Goal: Task Accomplishment & Management: Complete application form

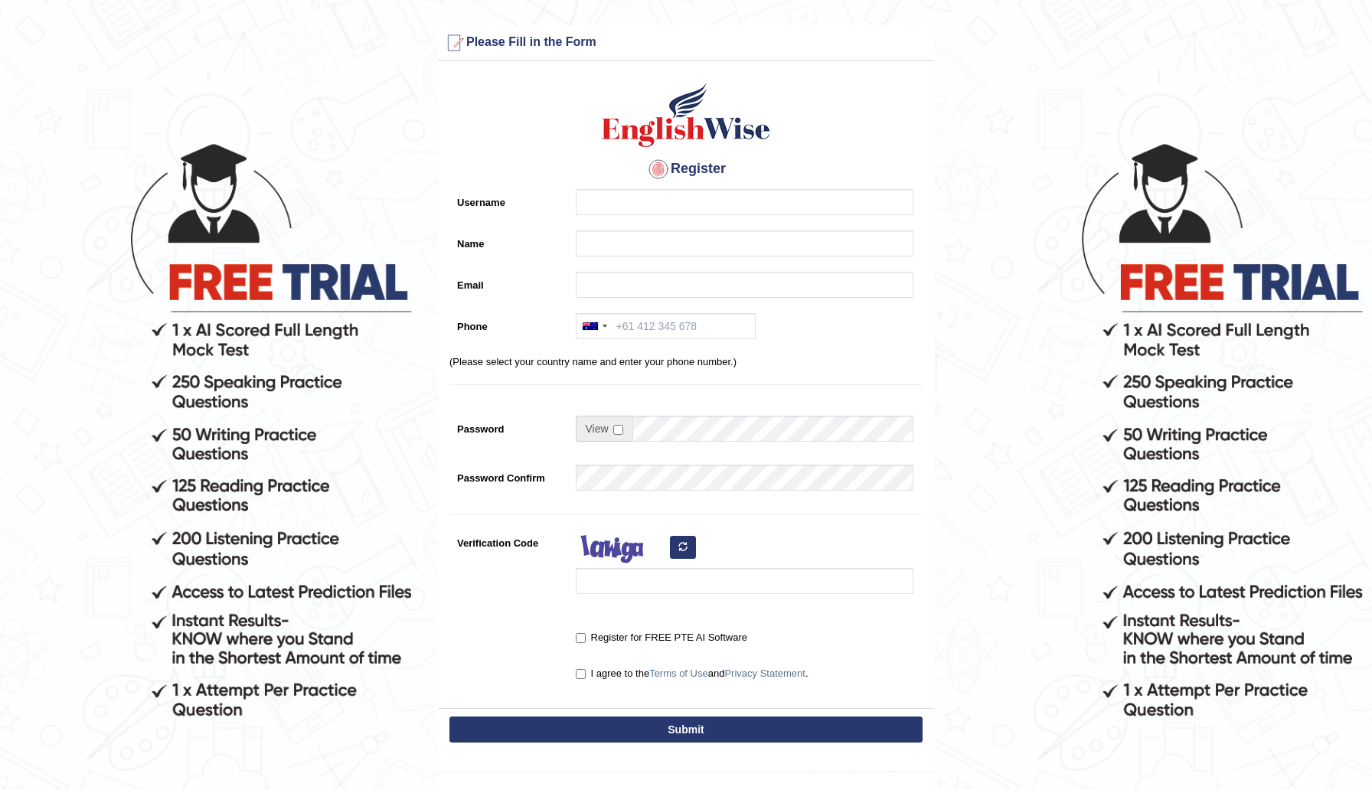
scroll to position [107, 0]
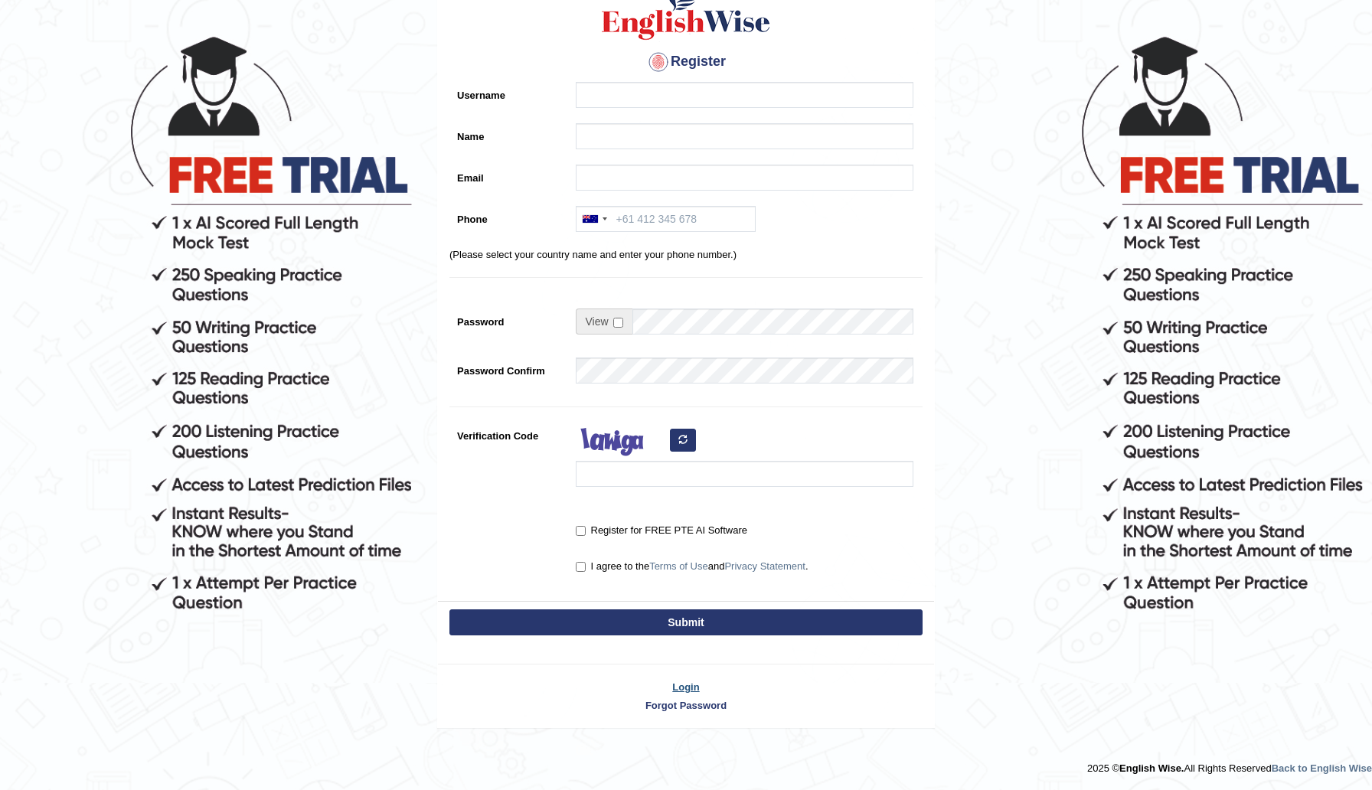
click at [695, 683] on link "Login" at bounding box center [686, 687] width 496 height 15
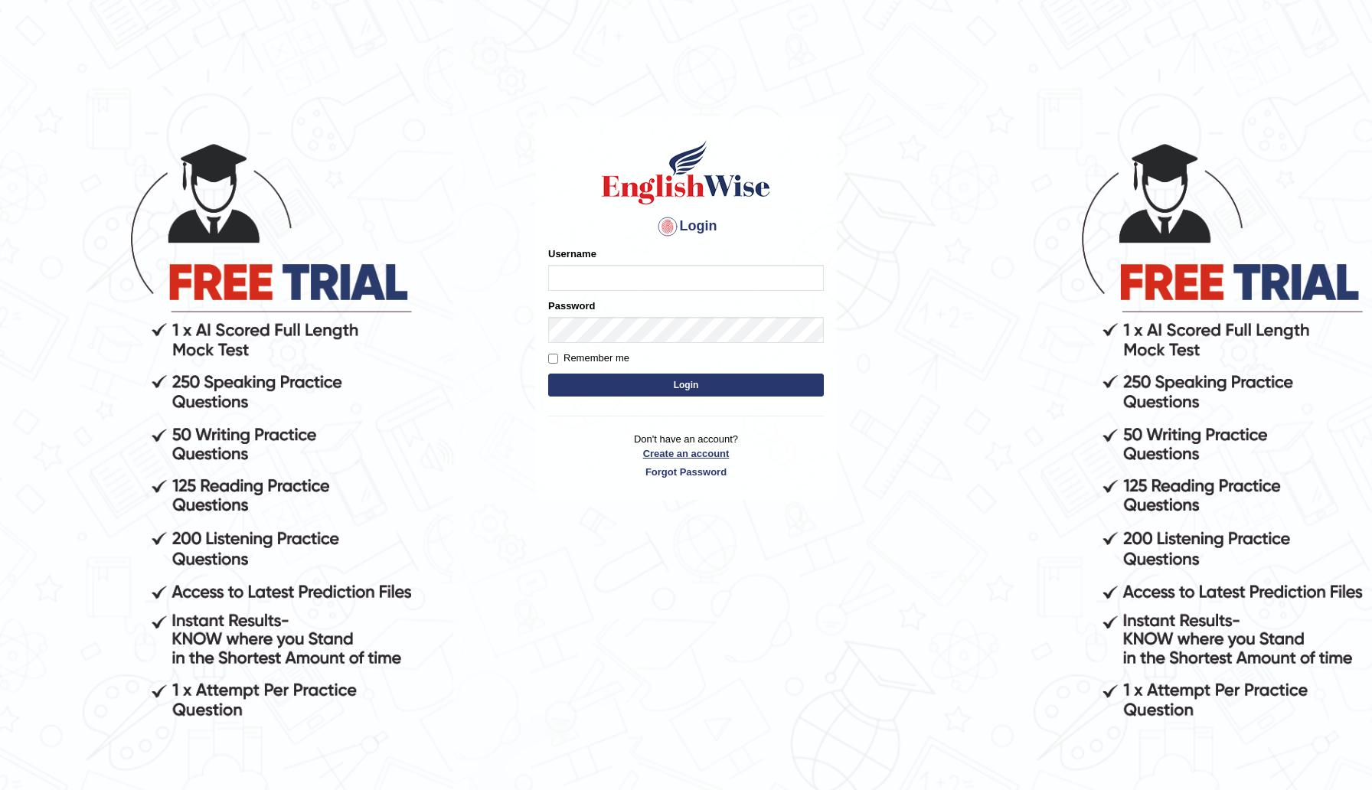
click at [690, 449] on link "Create an account" at bounding box center [686, 453] width 276 height 15
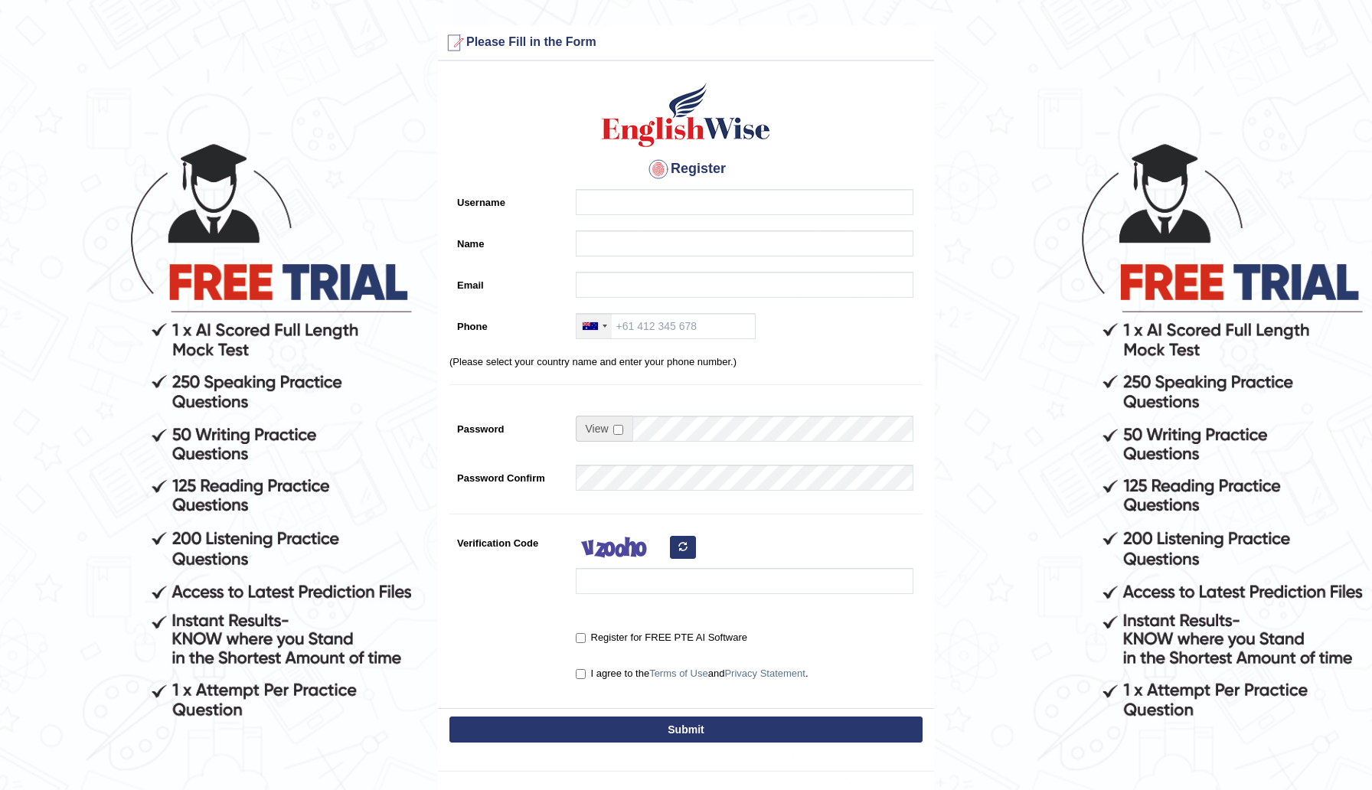
click at [590, 329] on div at bounding box center [590, 326] width 15 height 8
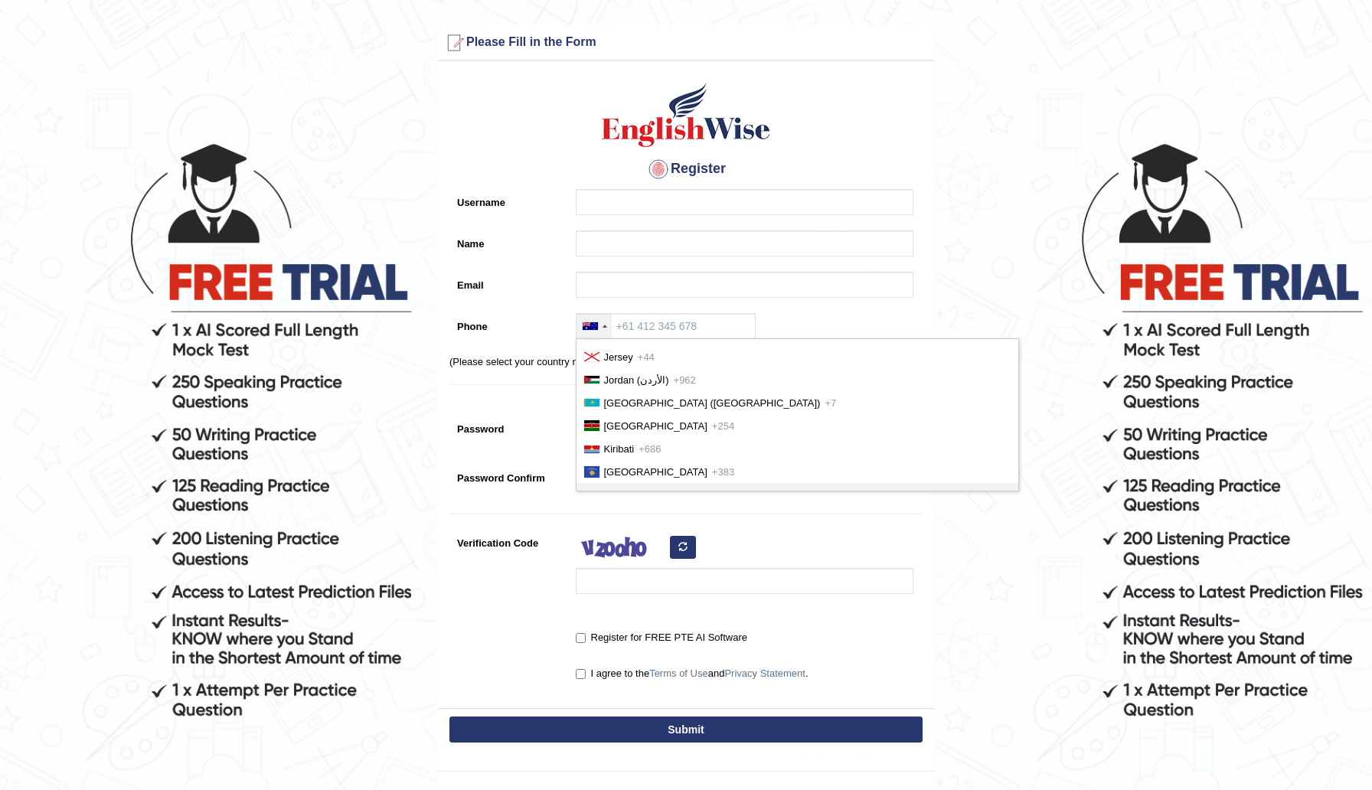
scroll to position [2741, 0]
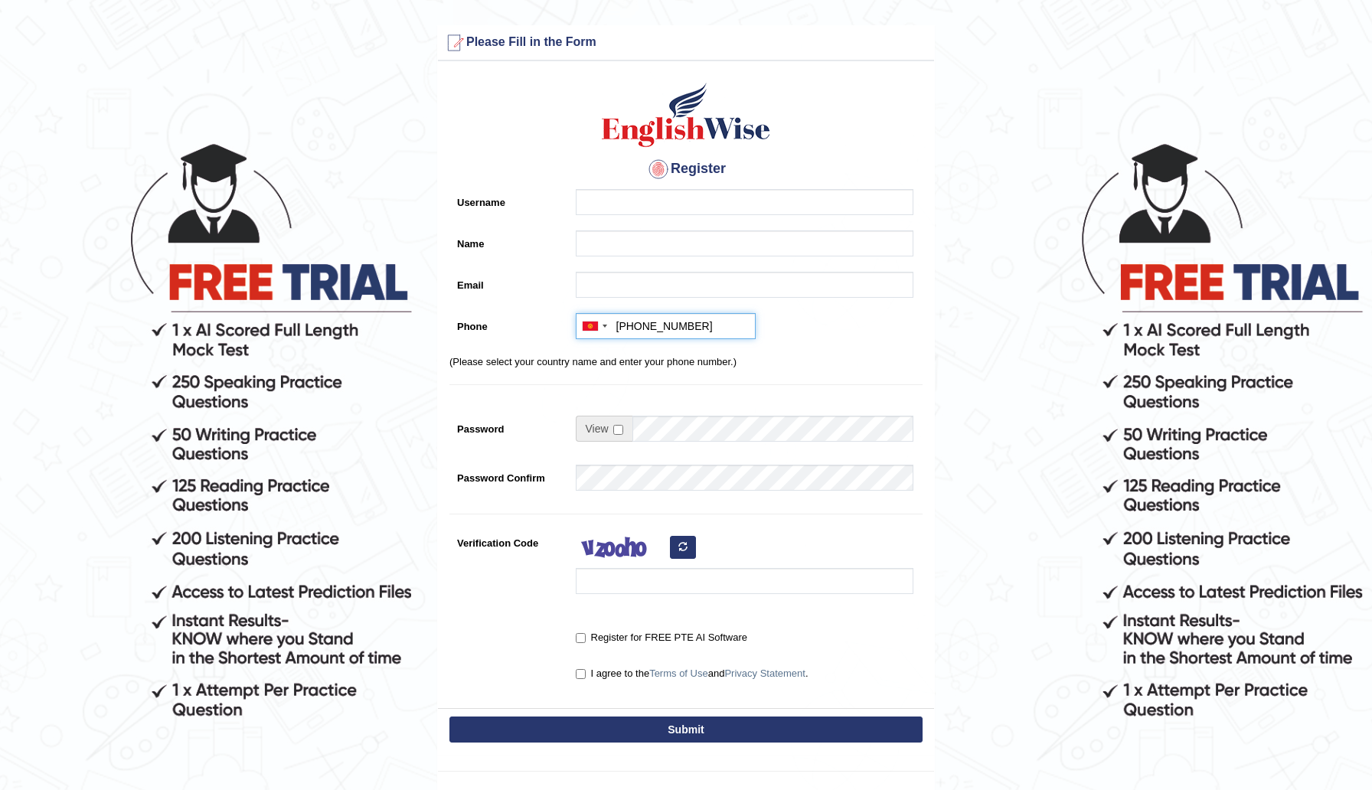
type input "+996500774434"
click at [676, 291] on input "Email" at bounding box center [745, 285] width 338 height 26
type input "b"
type input "sherilblack@gmail.com"
click at [603, 191] on input "Username" at bounding box center [745, 202] width 338 height 26
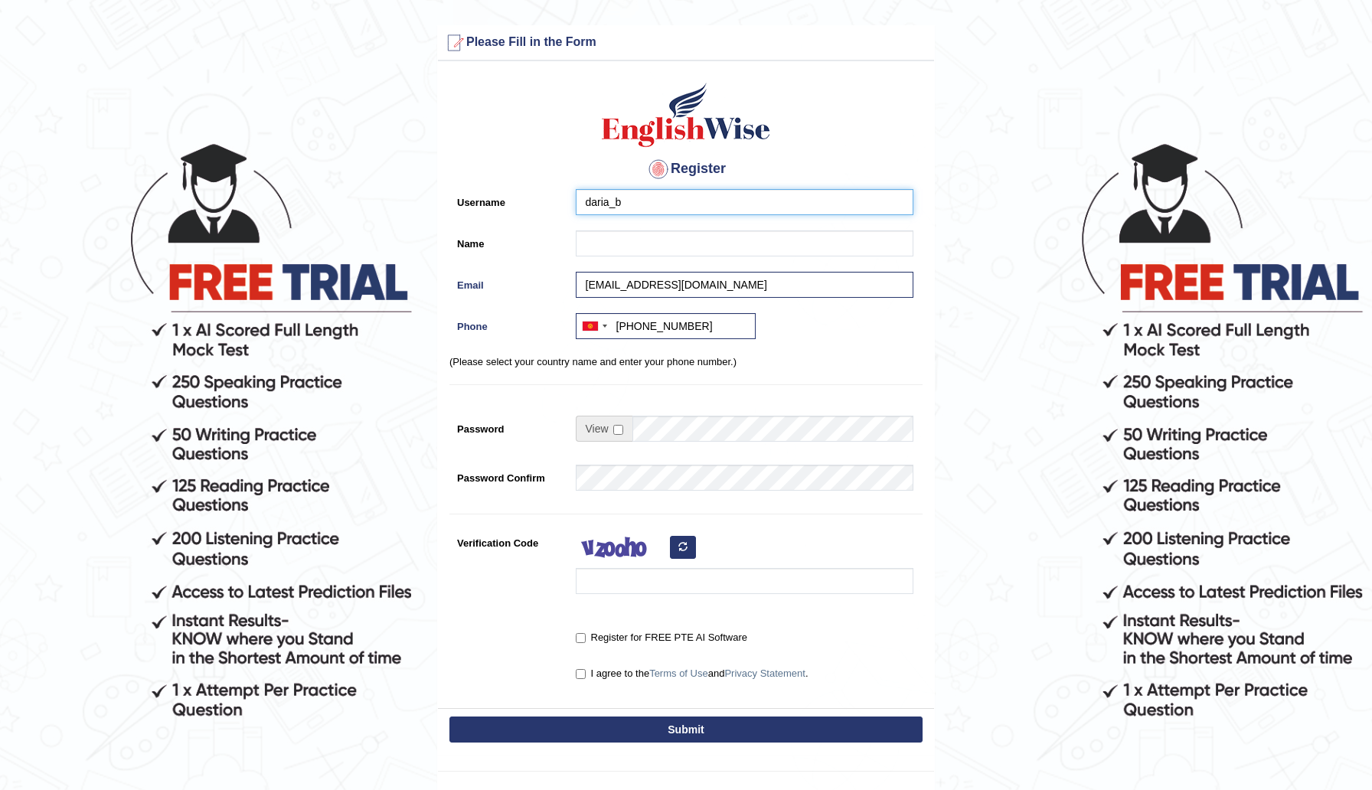
type input "daria_b"
click at [627, 254] on input "Name" at bounding box center [745, 243] width 338 height 26
type input "Daria"
click at [708, 413] on div "Register Username daria_b Name Daria Email sherilblack@gmail.com Phone Australi…" at bounding box center [686, 388] width 496 height 639
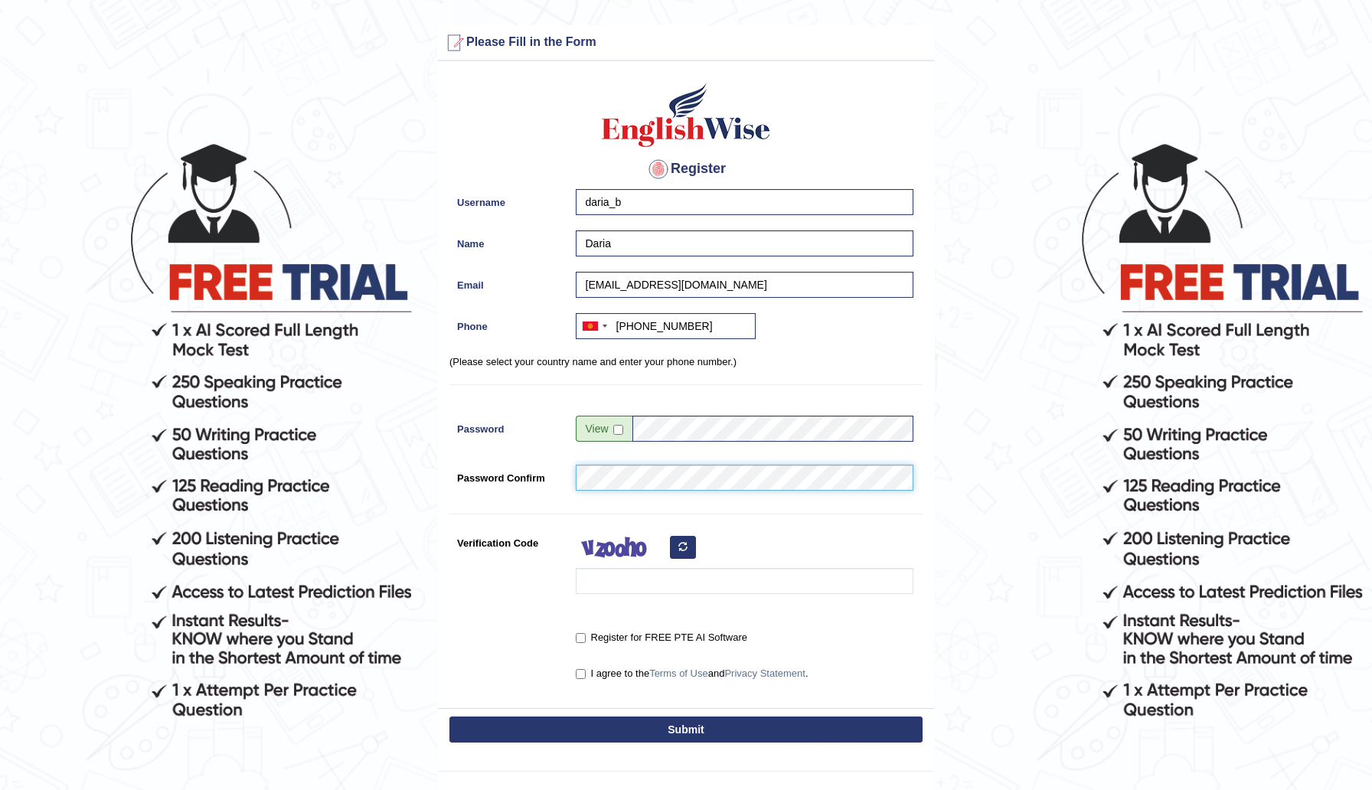
scroll to position [78, 0]
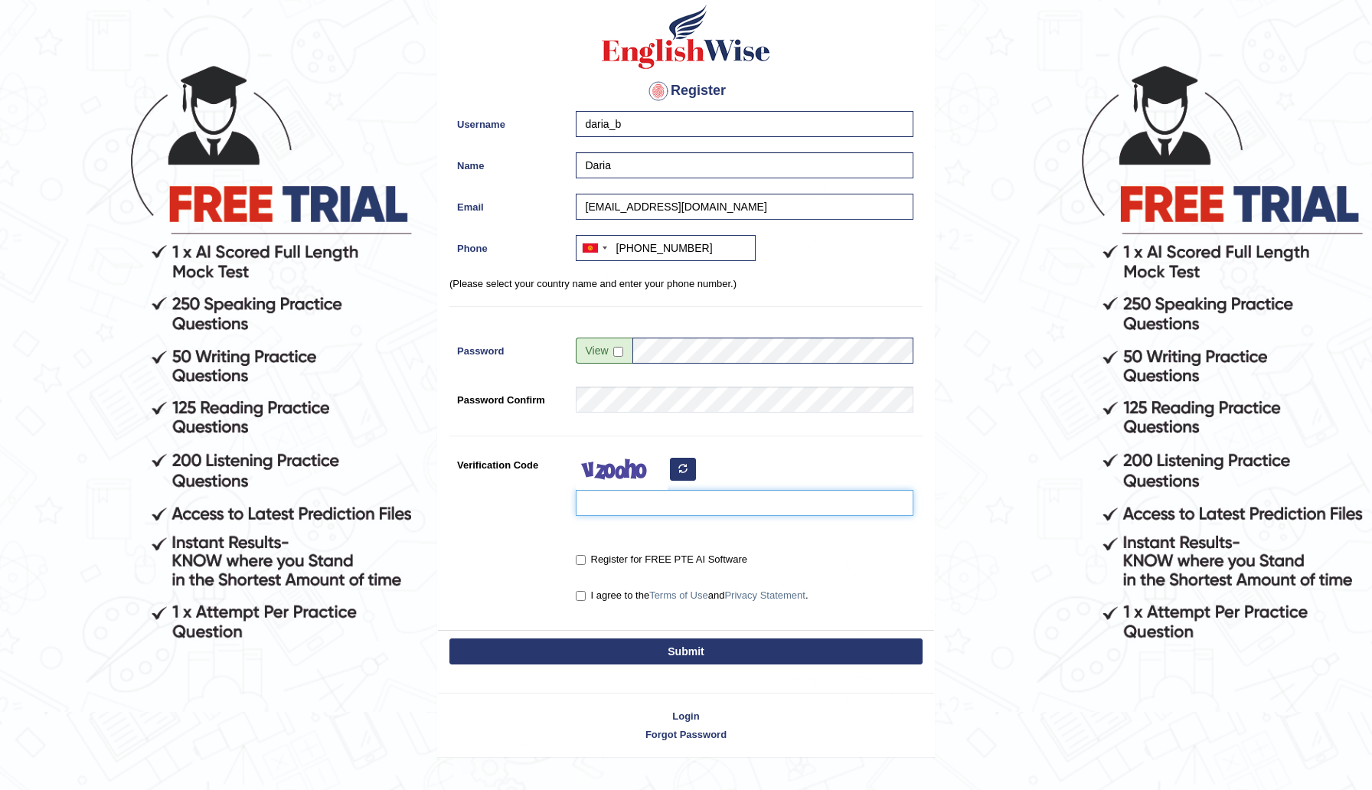
click at [702, 499] on input "Verification Code" at bounding box center [745, 503] width 338 height 26
type input "w"
type input "Wokapiy"
click at [579, 559] on input "Register for FREE PTE AI Software" at bounding box center [581, 560] width 10 height 10
checkbox input "true"
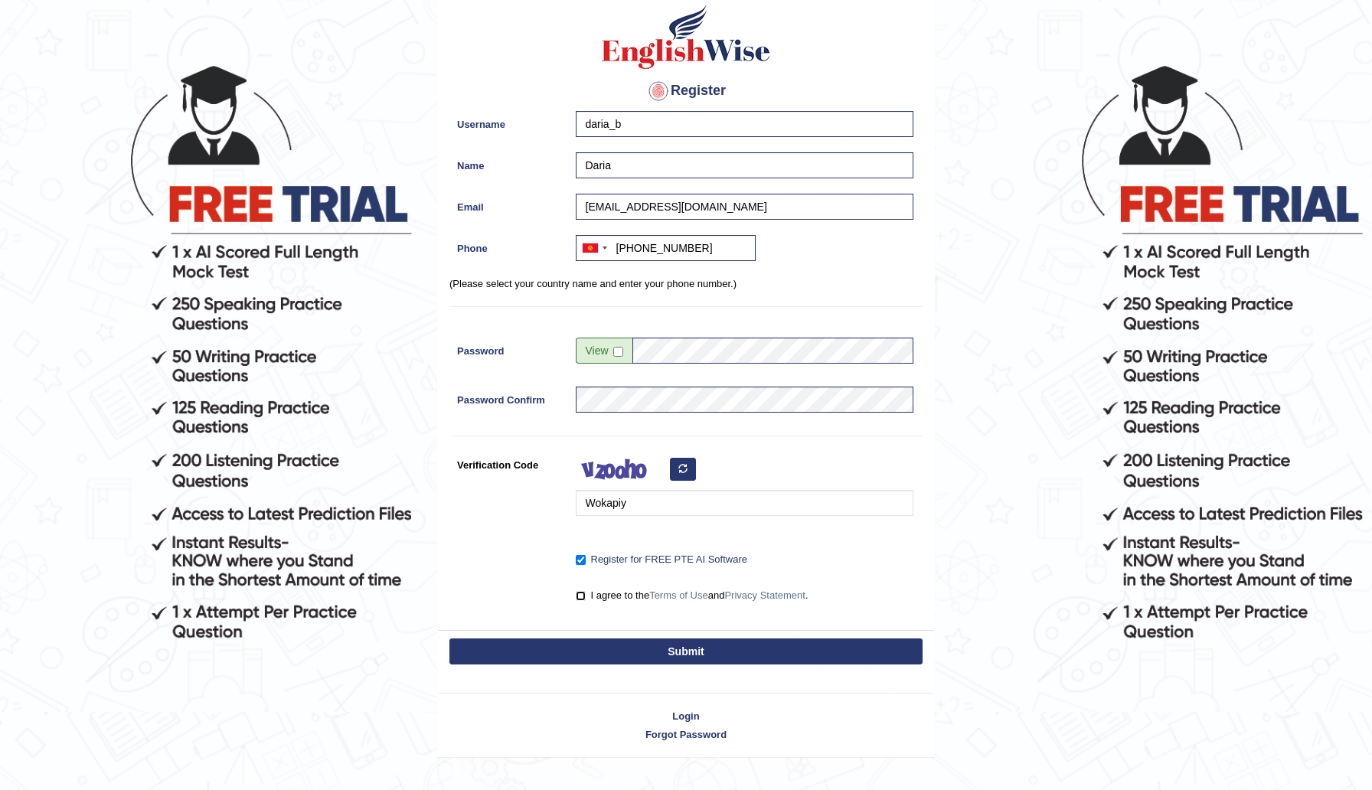
click at [581, 598] on input "I agree to the Terms of Use and Privacy Statement ." at bounding box center [581, 596] width 10 height 10
checkbox input "true"
click at [621, 653] on button "Submit" at bounding box center [685, 651] width 473 height 26
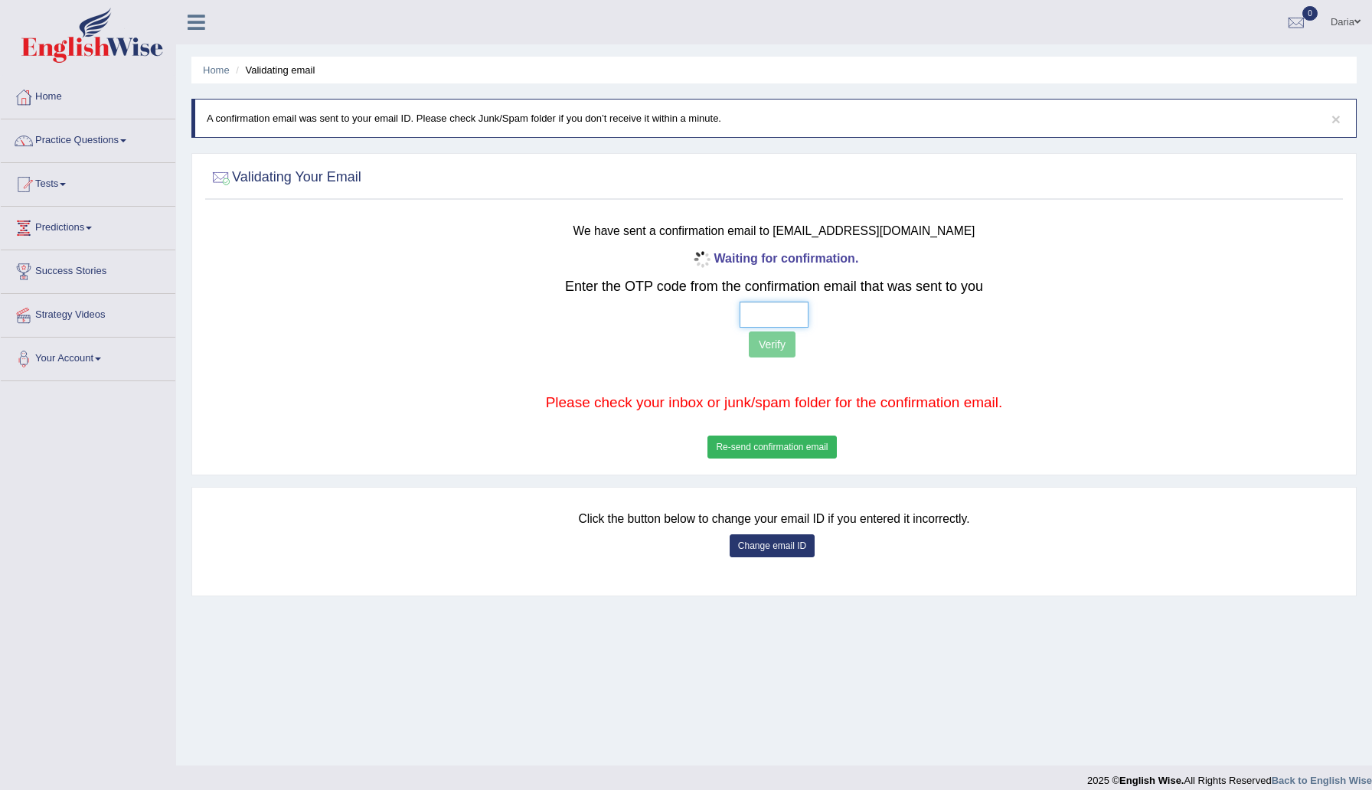
click at [782, 315] on input "text" at bounding box center [774, 315] width 69 height 26
type input "8 0 9 0"
click at [777, 345] on button "Verify" at bounding box center [772, 344] width 47 height 26
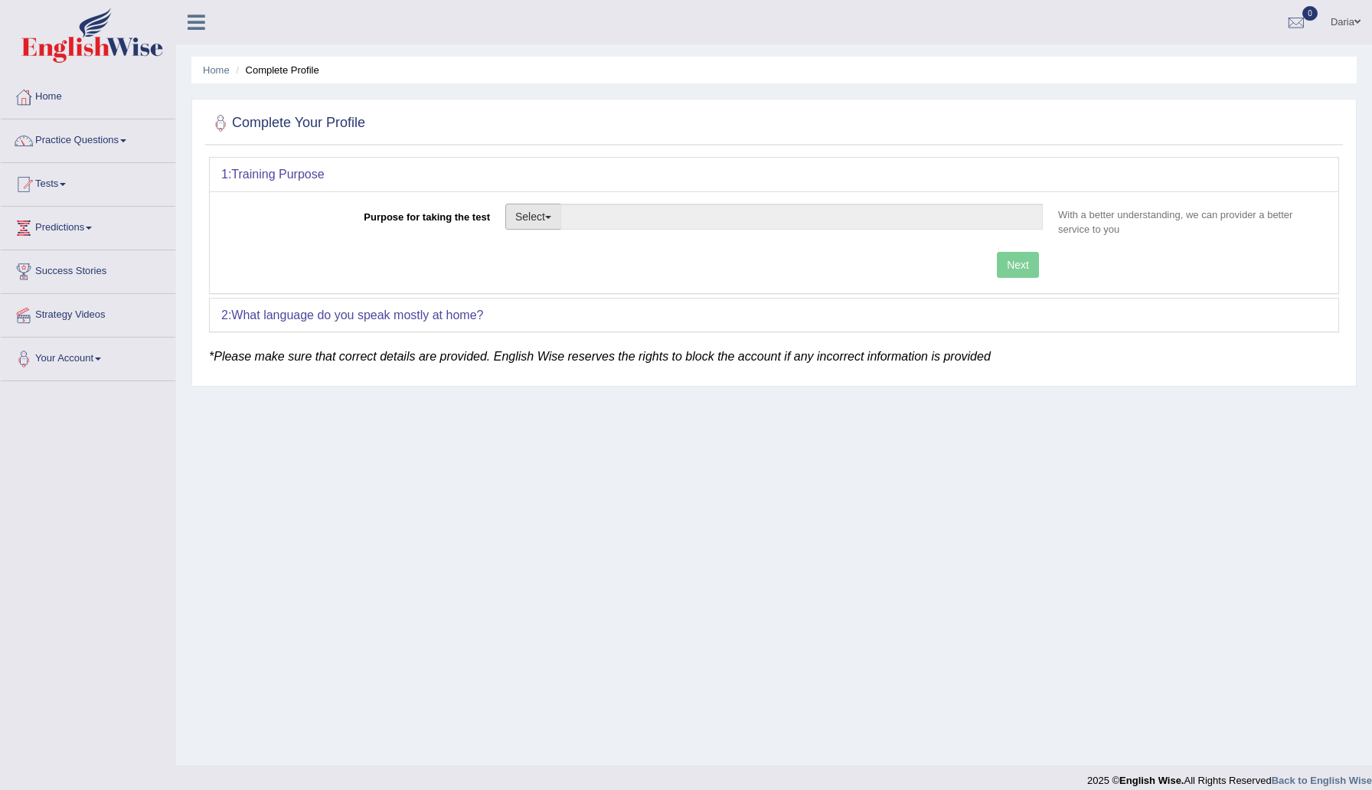
click at [561, 211] on button "Select" at bounding box center [533, 217] width 56 height 26
click at [563, 271] on link "Permanent Residency" at bounding box center [574, 270] width 136 height 20
type input "Permanent Residency"
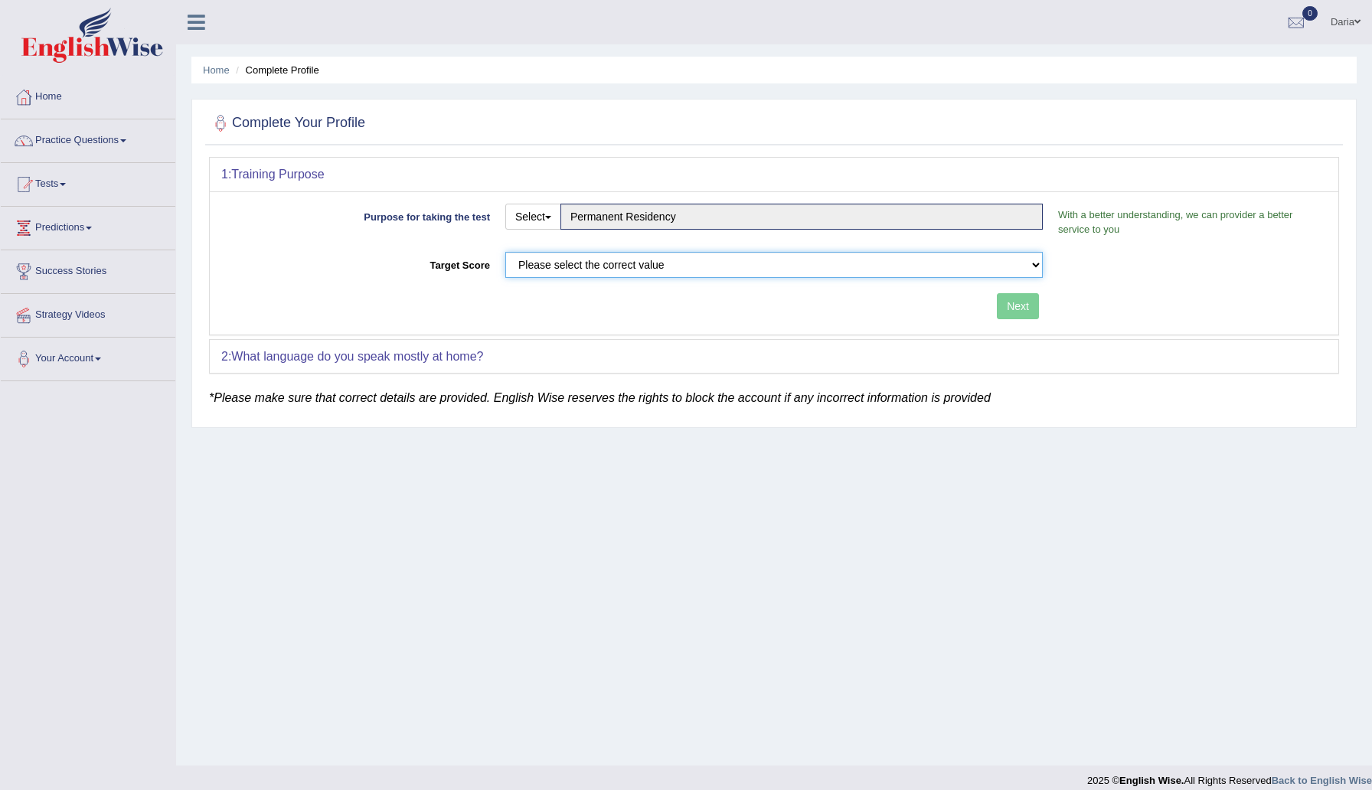
click at [607, 266] on select "Please select the correct value 50 (6 bands) 58 (6.5 bands) 65 (7 bands) 79 (8 …" at bounding box center [773, 265] width 537 height 26
select select "65"
click at [1015, 308] on button "Next" at bounding box center [1018, 306] width 42 height 26
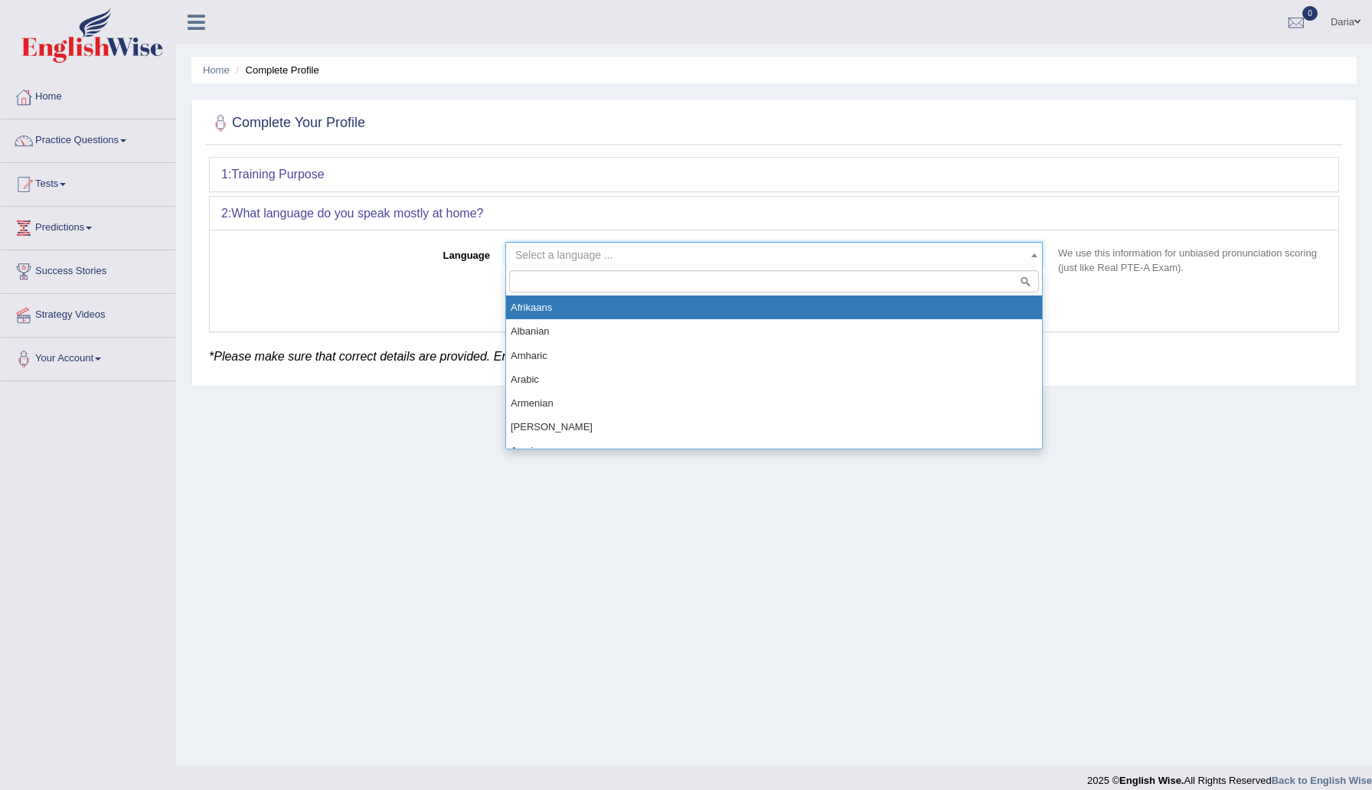
click at [591, 258] on span "Select a language ..." at bounding box center [564, 255] width 98 height 12
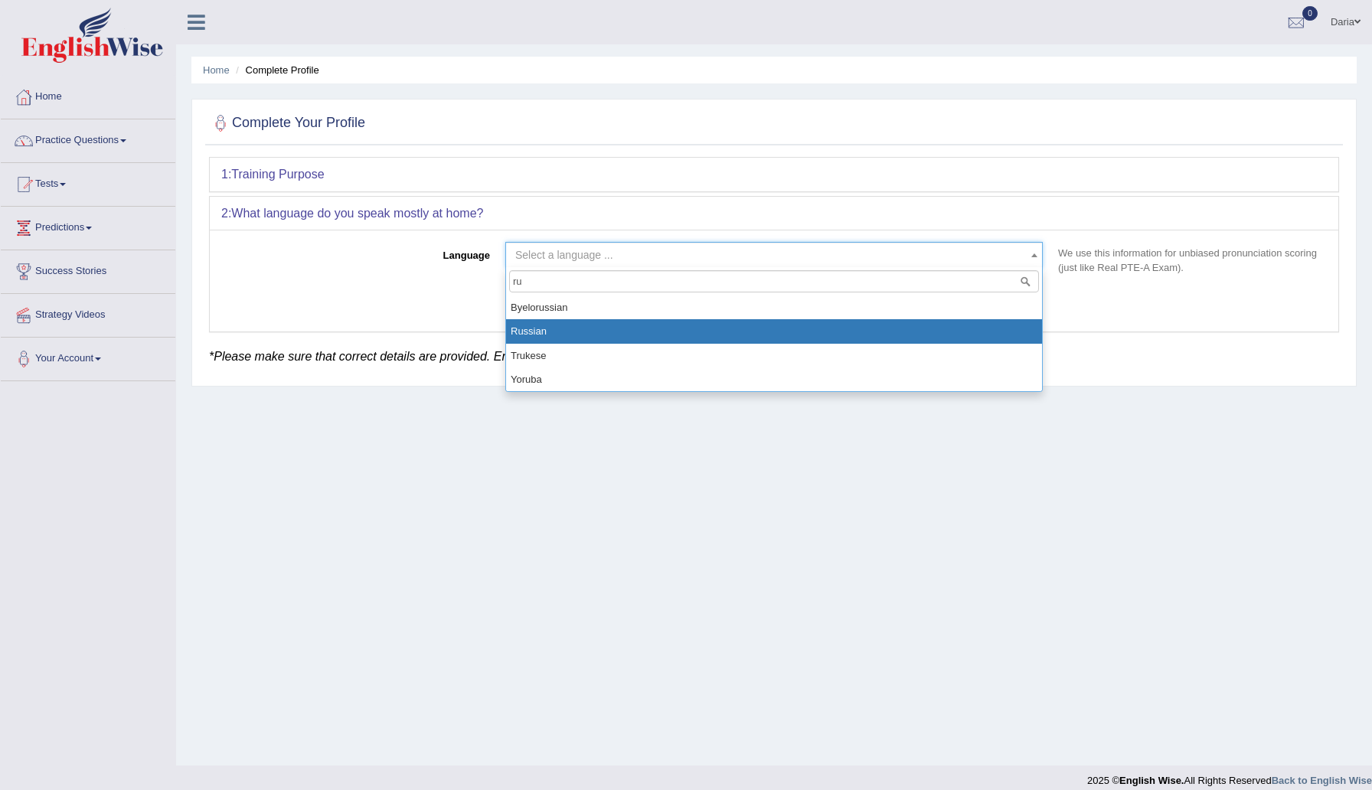
type input "ru"
select select "Russian"
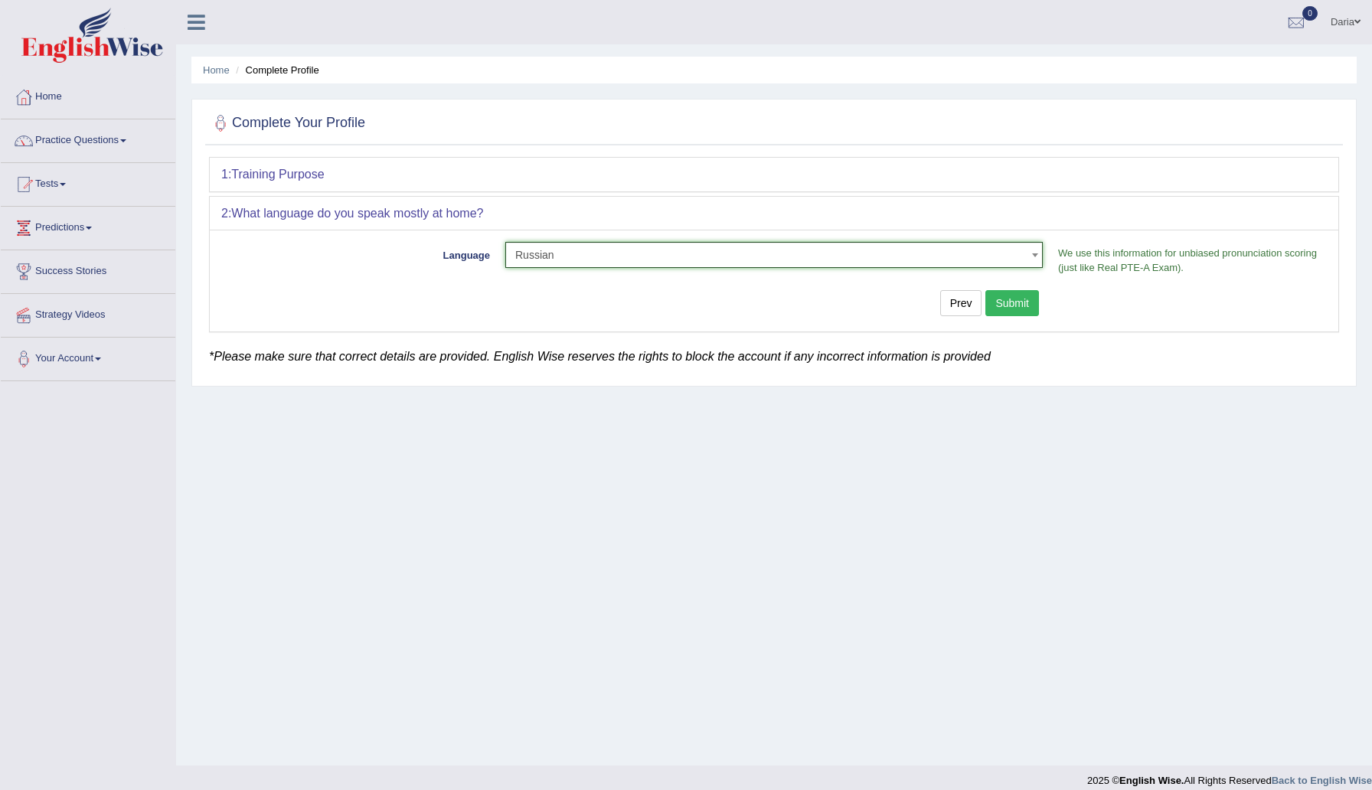
click at [1006, 310] on button "Submit" at bounding box center [1012, 303] width 54 height 26
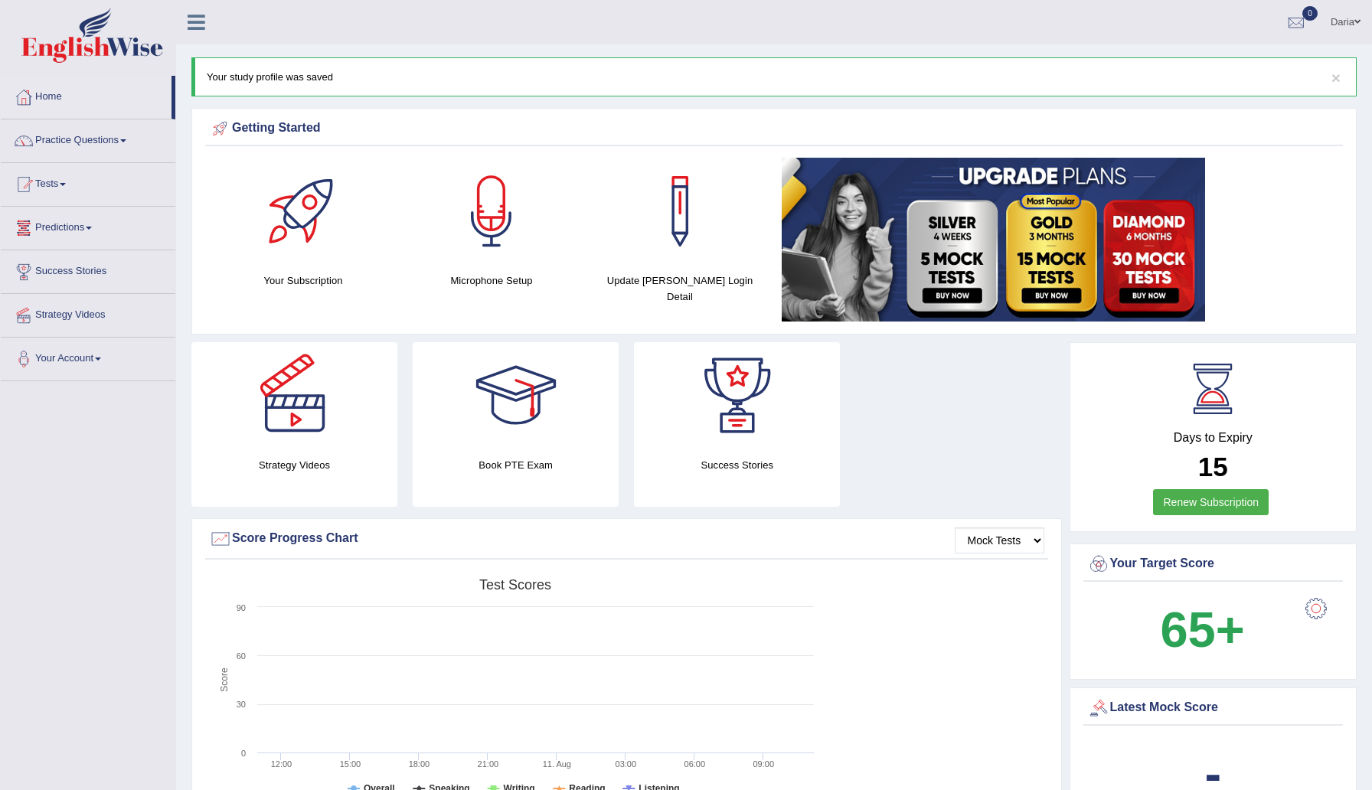
click at [302, 225] on div at bounding box center [303, 211] width 107 height 107
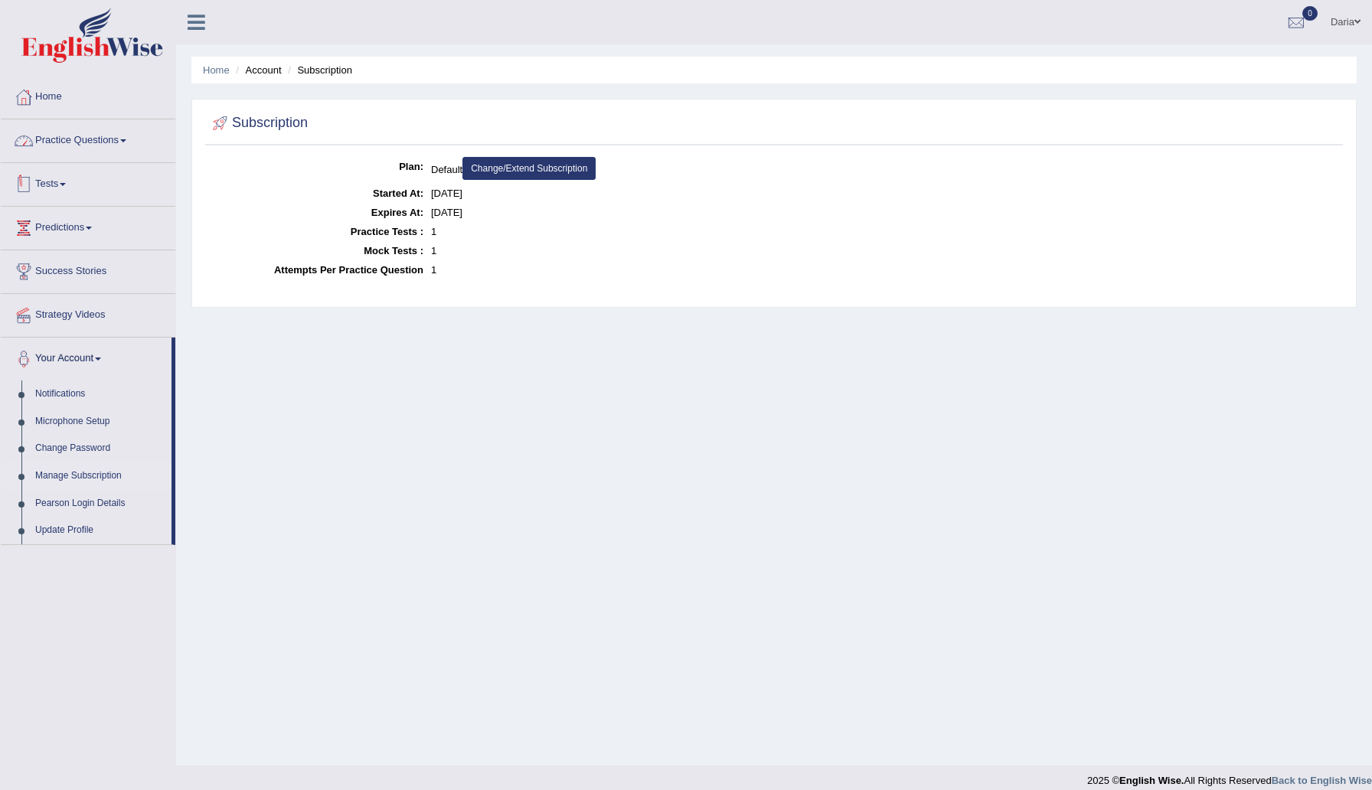
click at [115, 138] on link "Practice Questions" at bounding box center [88, 138] width 175 height 38
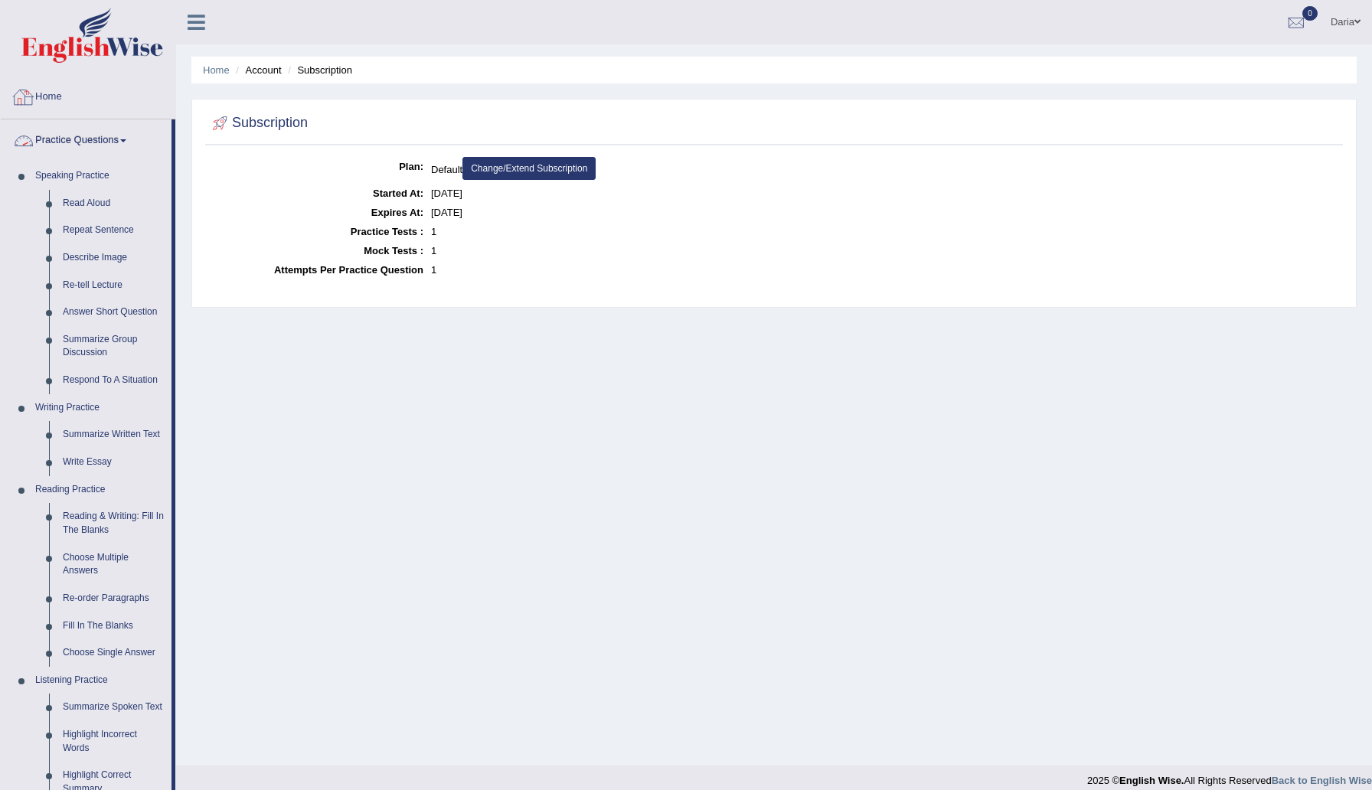
click at [50, 93] on link "Home" at bounding box center [88, 95] width 175 height 38
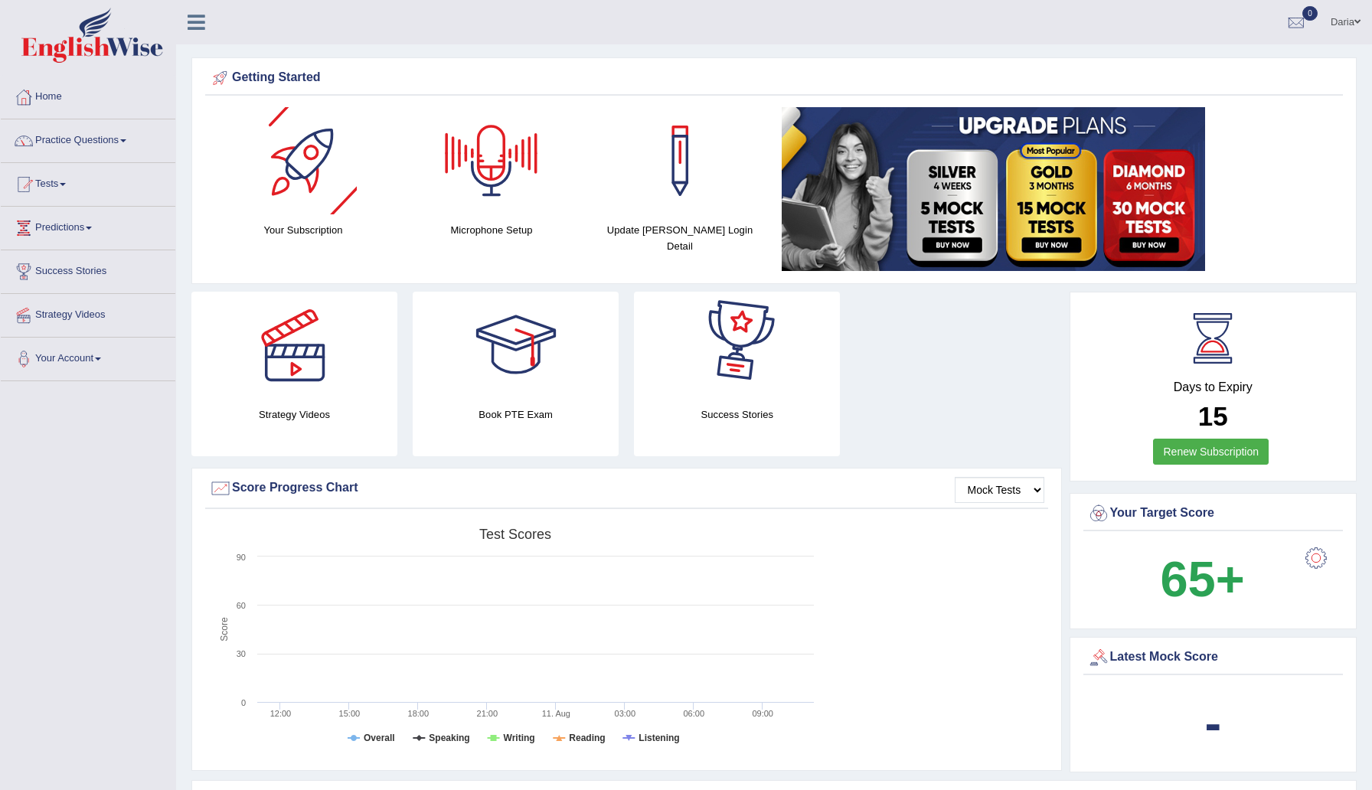
click at [301, 166] on div at bounding box center [303, 160] width 107 height 107
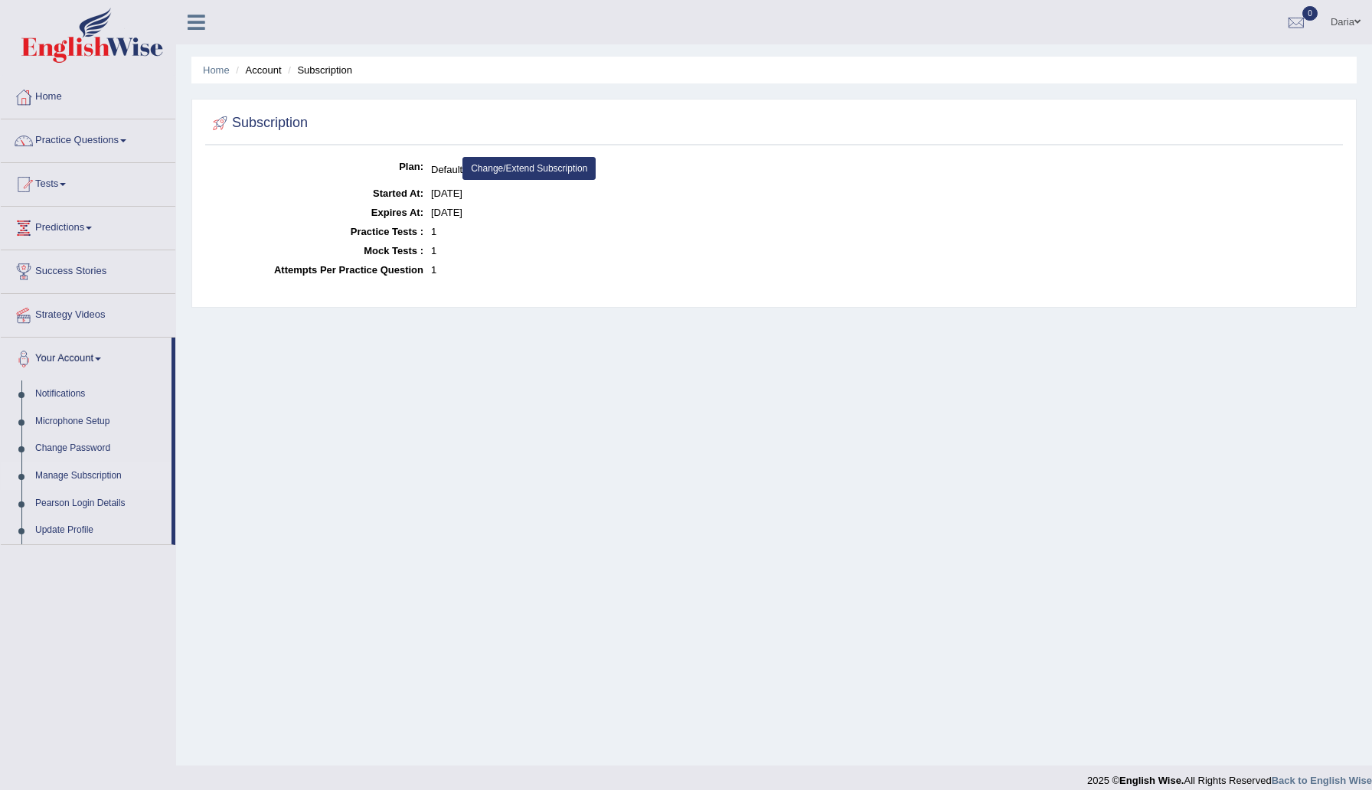
click at [550, 161] on link "Change/Extend Subscription" at bounding box center [528, 168] width 133 height 23
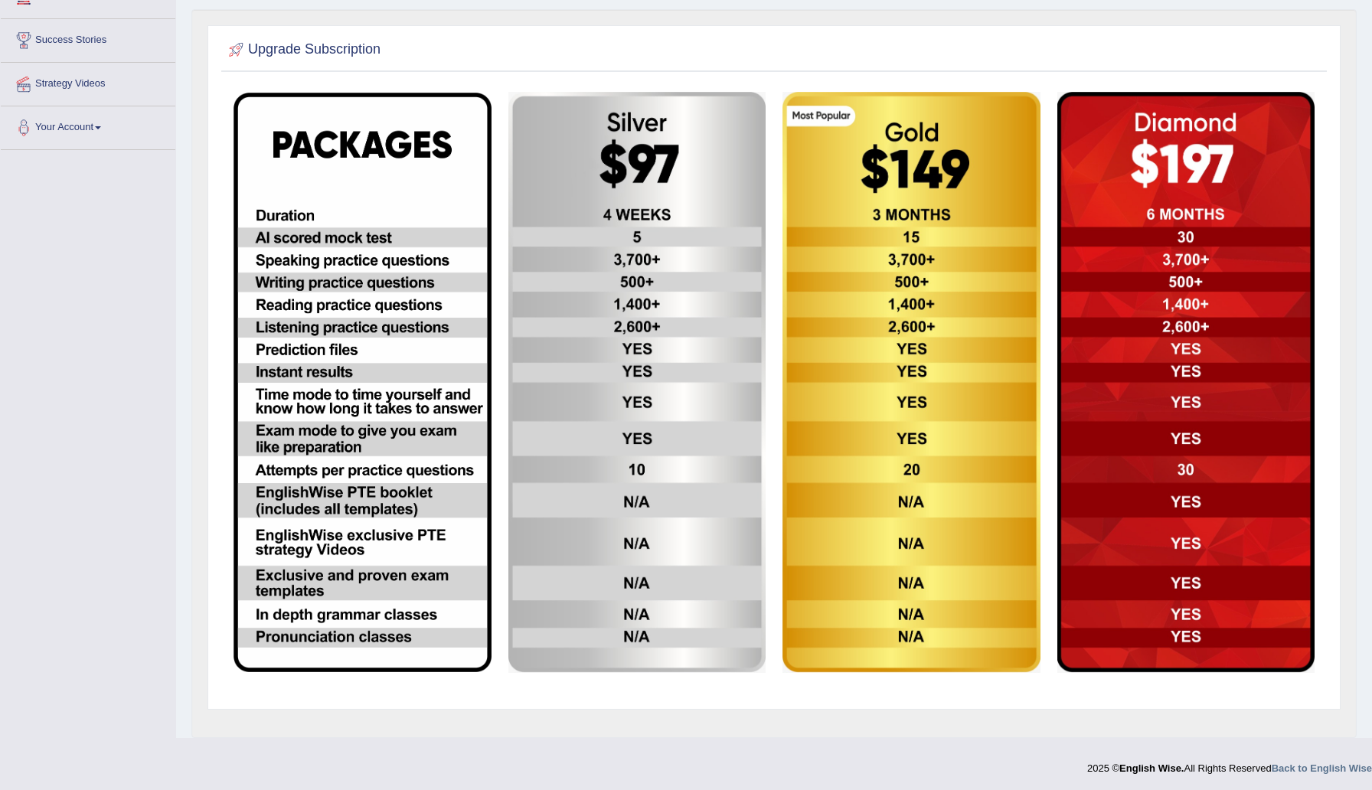
scroll to position [232, 0]
